Goal: Browse casually

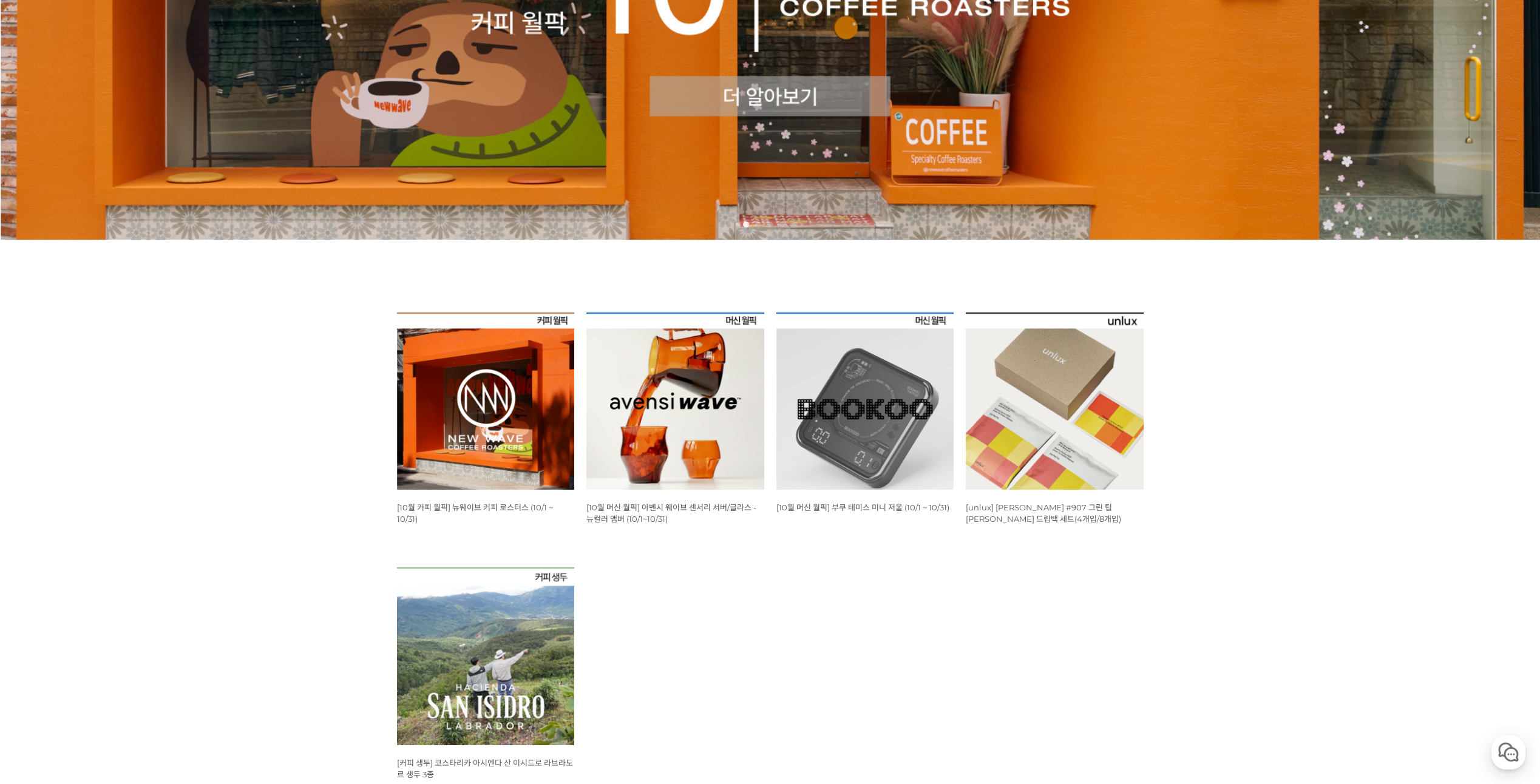
scroll to position [364, 0]
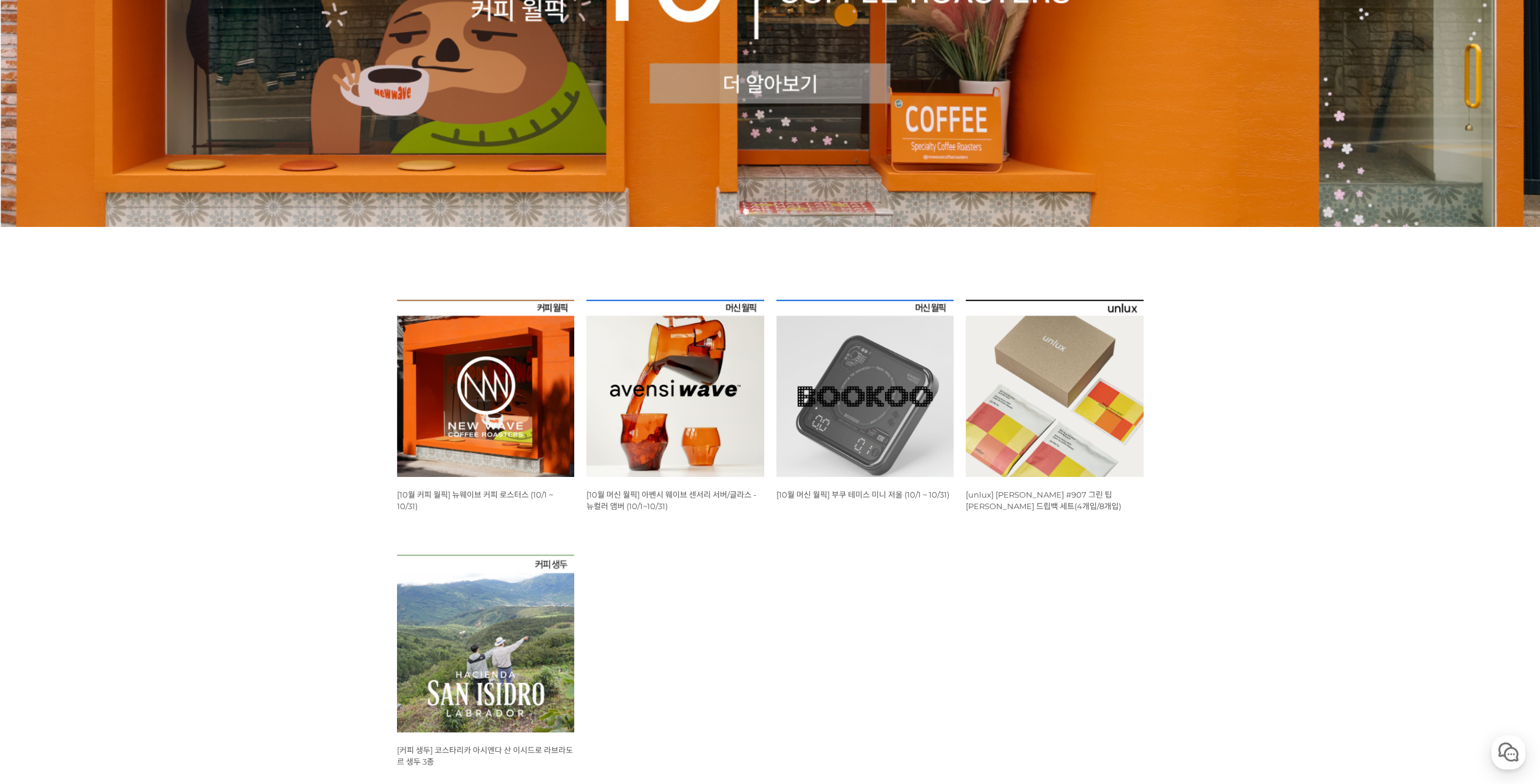
click at [494, 371] on img at bounding box center [486, 388] width 178 height 178
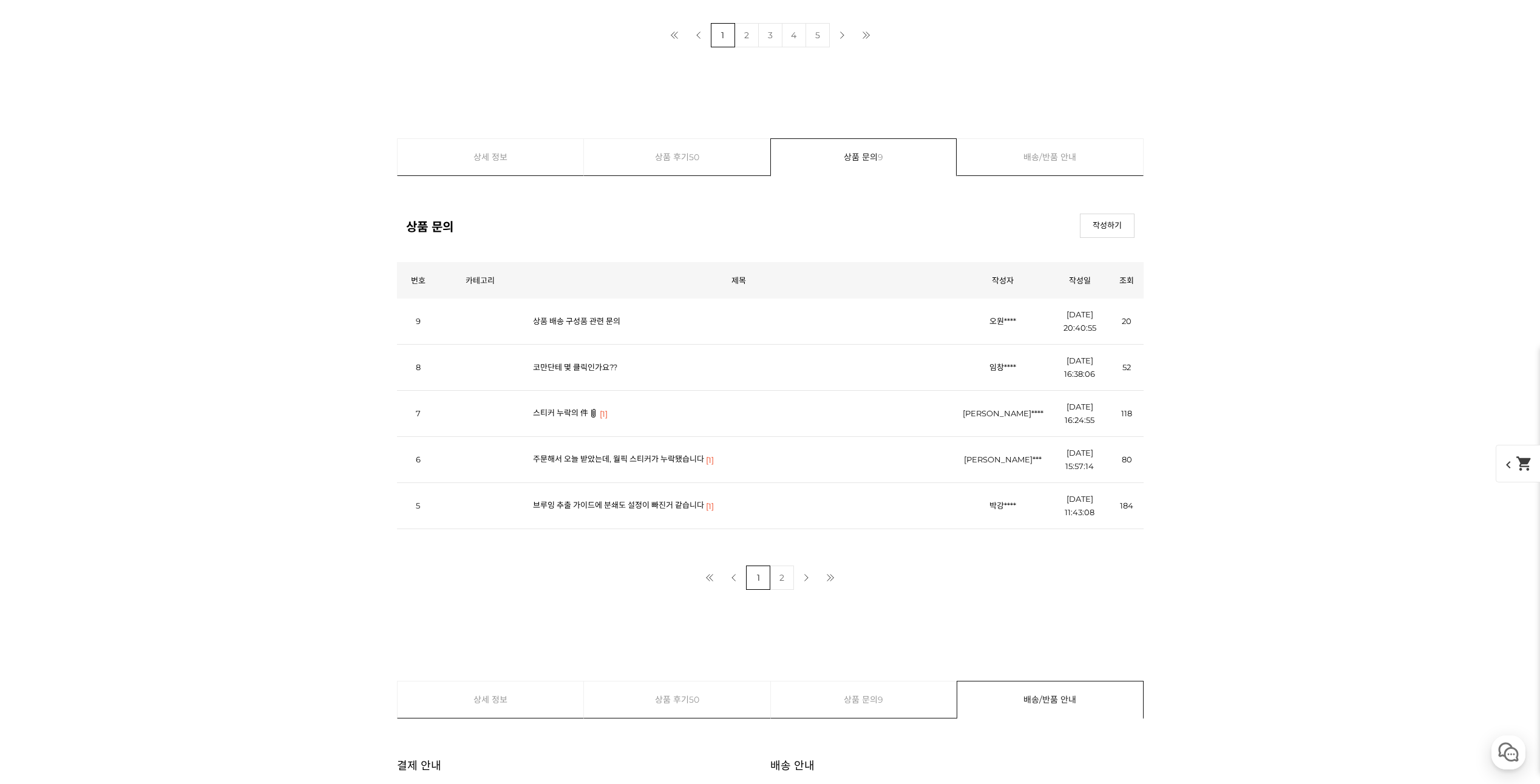
scroll to position [4733, 0]
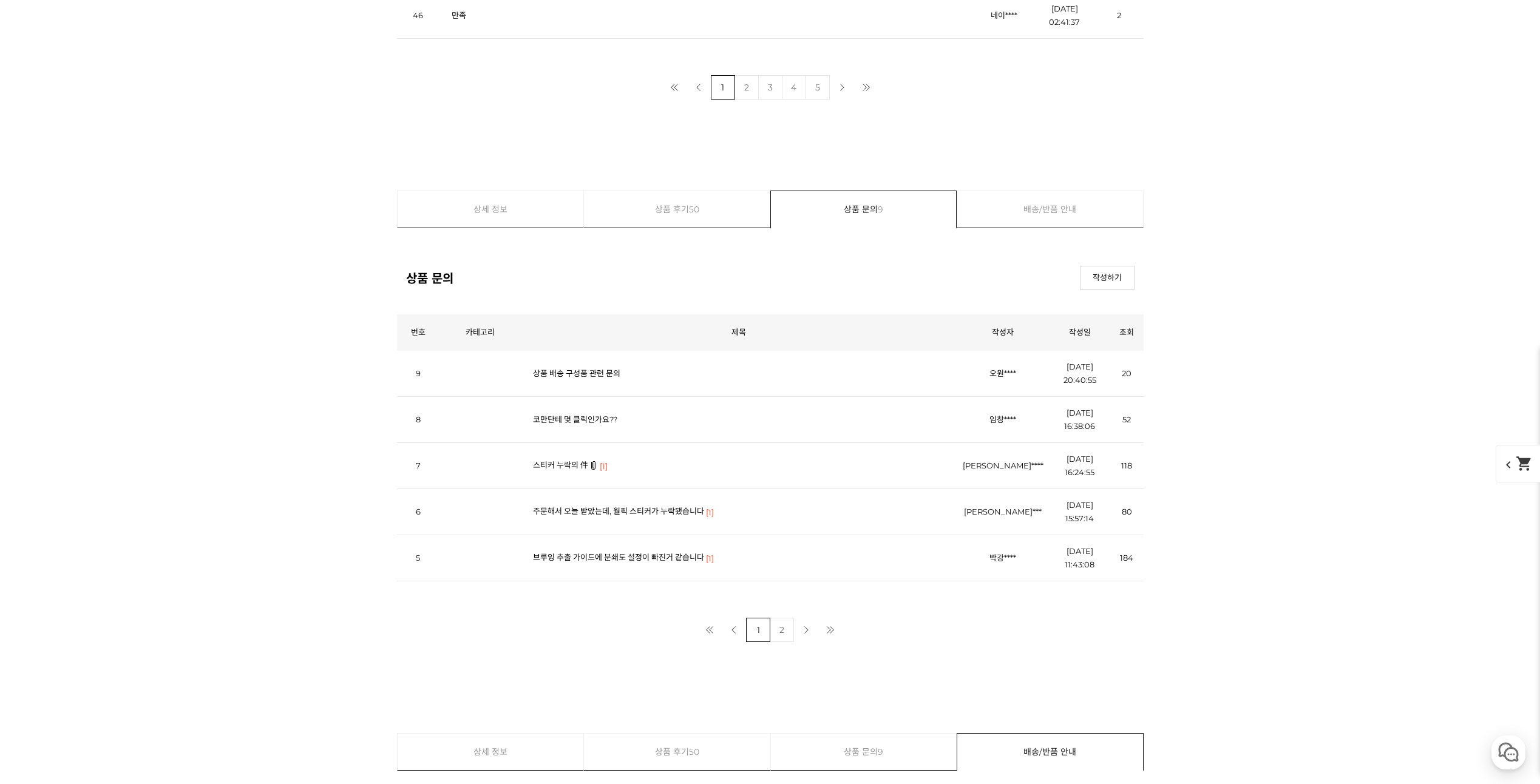
scroll to position [5339, 0]
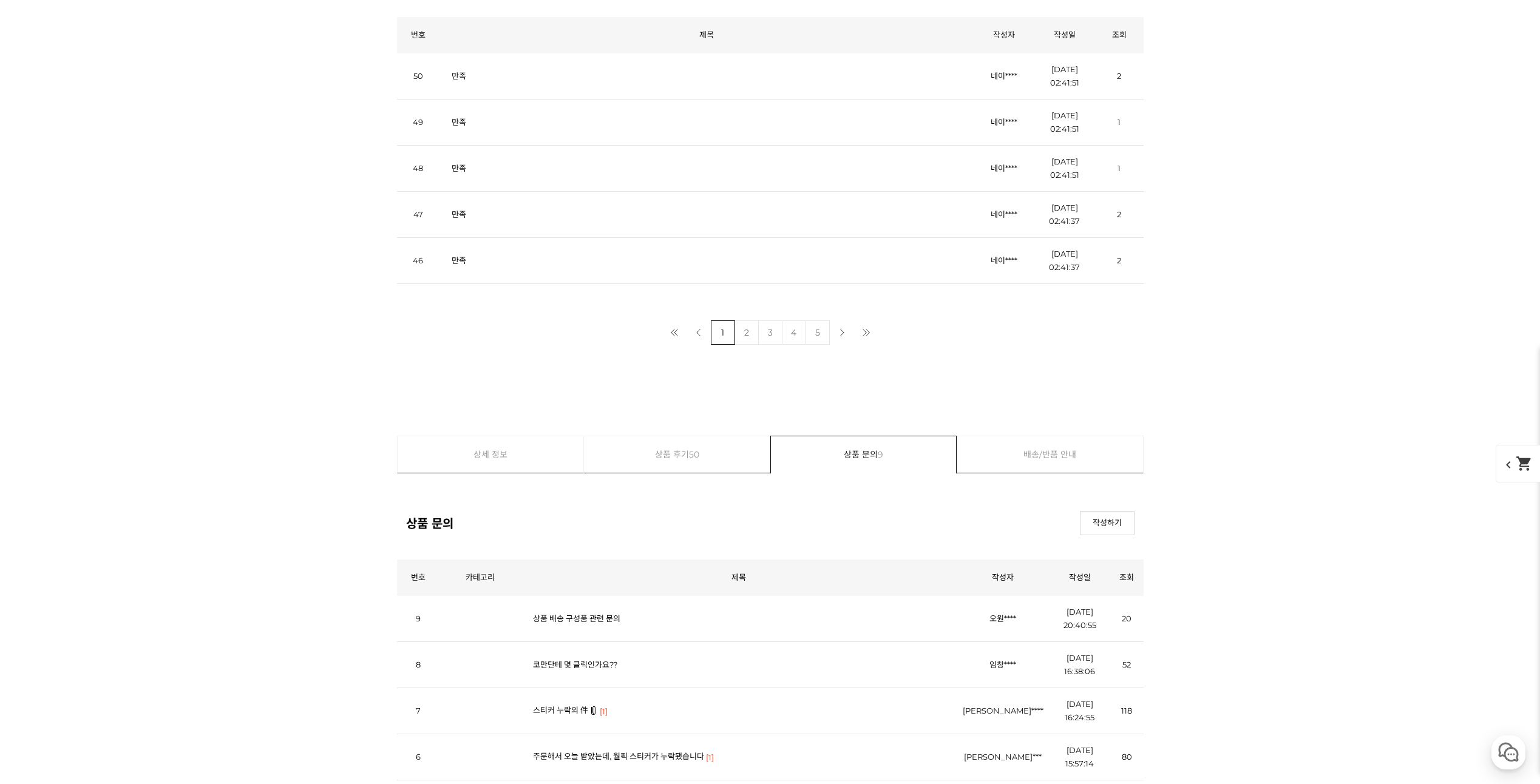
scroll to position [5703, 0]
